Goal: Book appointment/travel/reservation

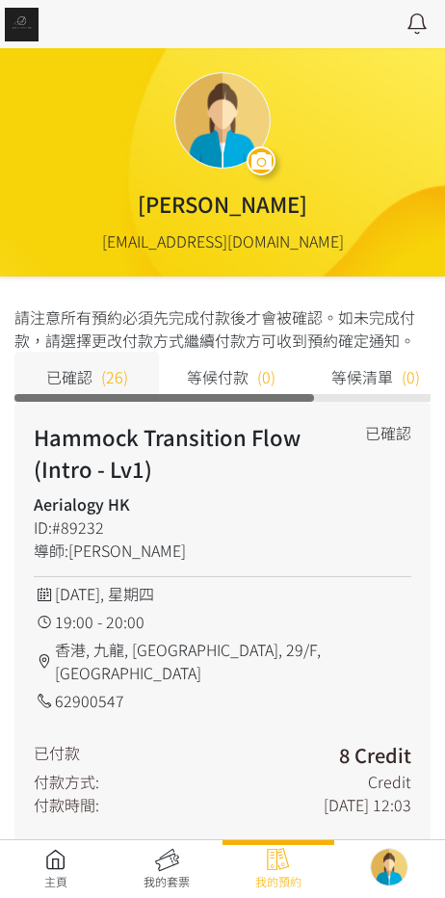
click at [37, 860] on link at bounding box center [56, 869] width 112 height 42
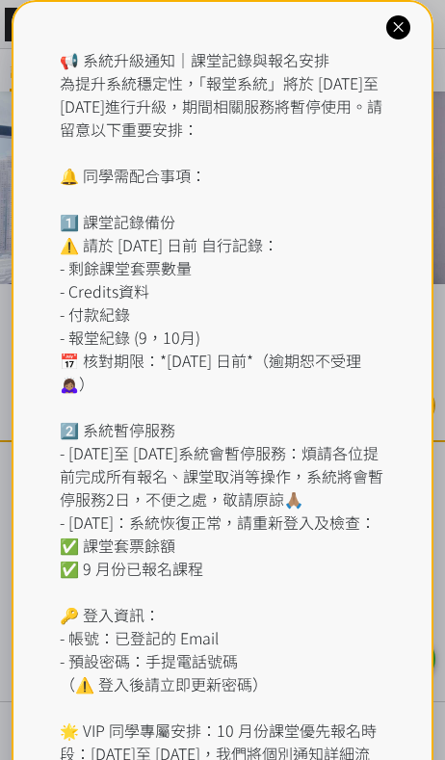
click at [189, 71] on div "📢 系統升級通知｜課堂記錄與報名安排 為提升系統穩定性，「報堂系統」將於 [DATE]至 [DATE]進行升級，期間相關服務將暫停使用。請留意以下重要安排： …" at bounding box center [223, 441] width 327 height 786
click at [388, 37] on div "📢 系統升級通知｜課堂記錄與報名安排 為提升系統穩定性，「報堂系統」將於 [DATE]至 [DATE]進行升級，期間相關服務將暫停使用。請留意以下重要安排： …" at bounding box center [223, 453] width 423 height 906
click at [396, 20] on icon at bounding box center [398, 27] width 18 height 18
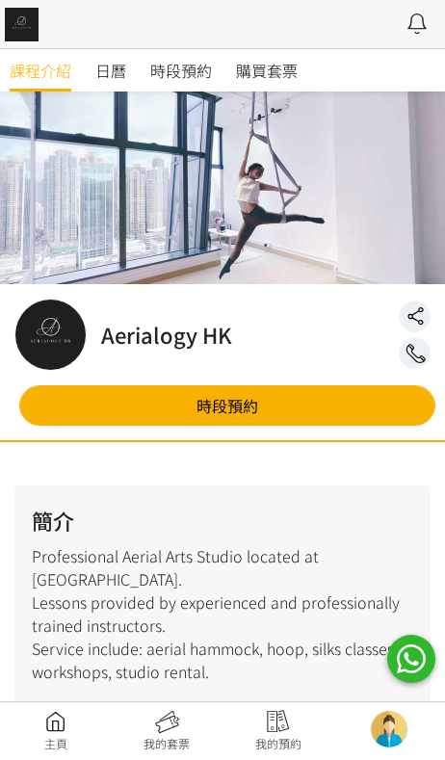
click at [192, 75] on span "時段預約" at bounding box center [181, 70] width 62 height 23
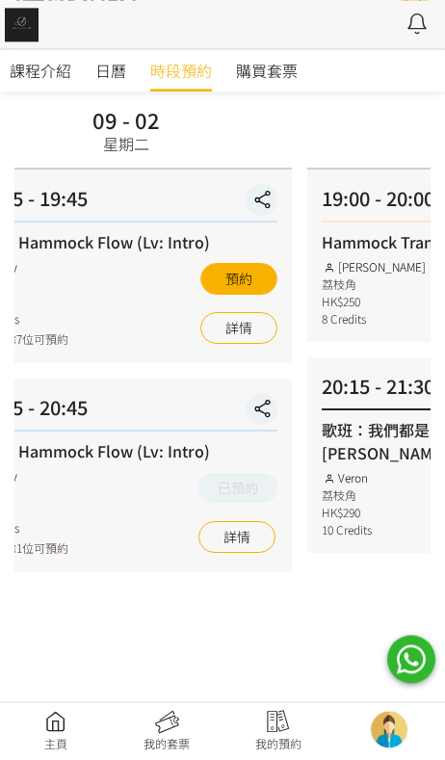
scroll to position [135, 0]
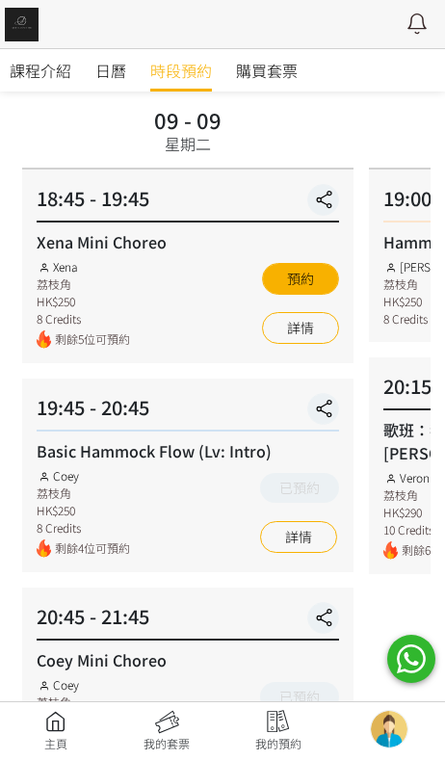
click at [428, 547] on span "剩餘6位可預約" at bounding box center [439, 551] width 75 height 18
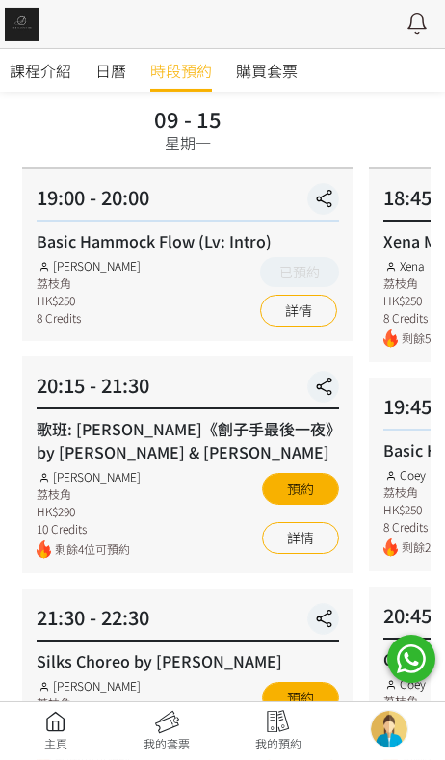
scroll to position [137, 0]
